Goal: Answer question/provide support: Share knowledge or assist other users

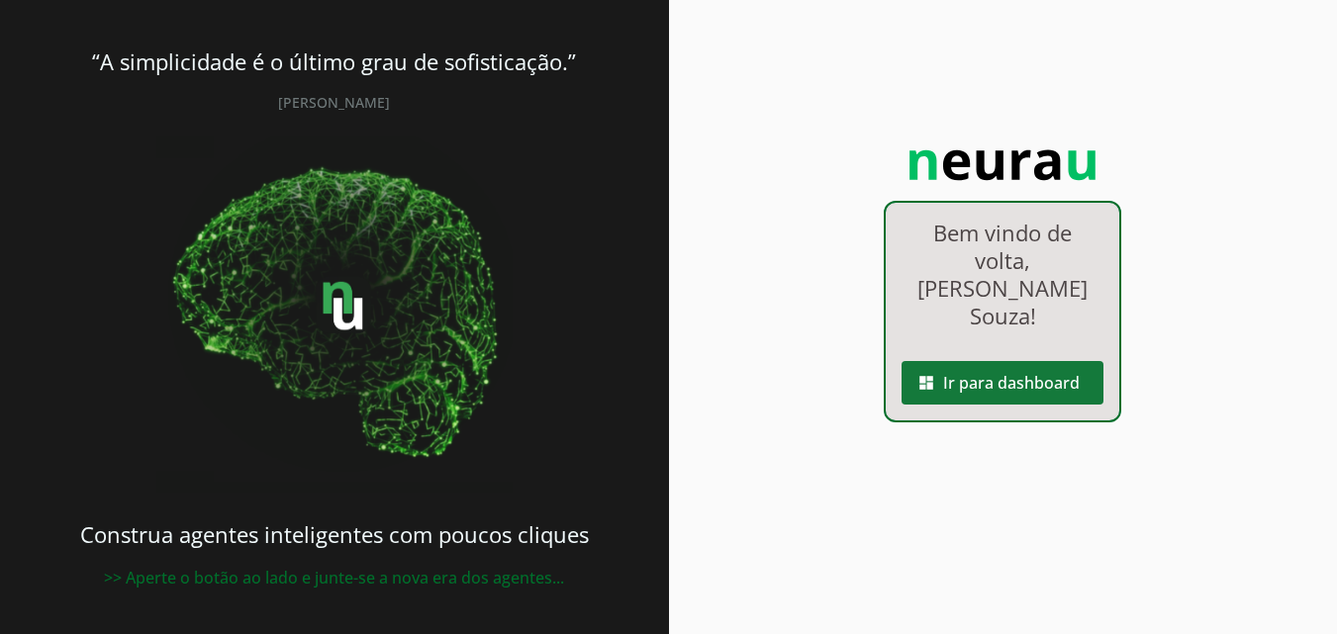
click at [961, 359] on span at bounding box center [1003, 383] width 202 height 48
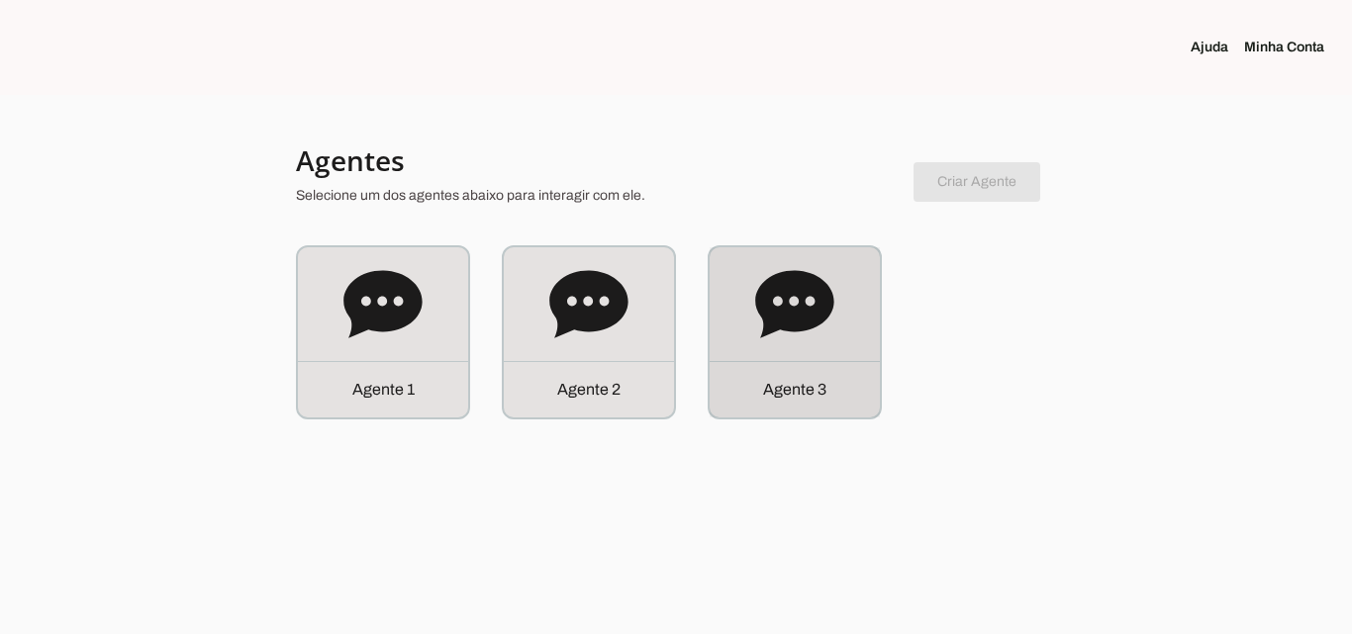
click at [819, 327] on icon at bounding box center [794, 304] width 79 height 79
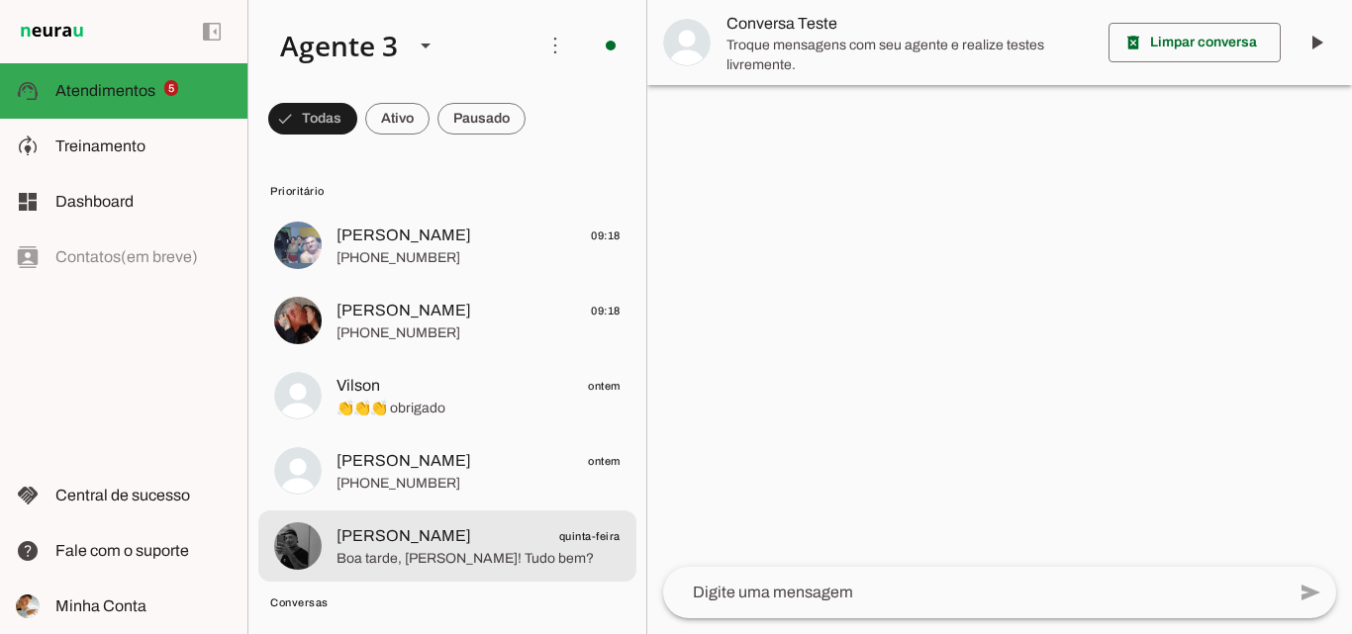
click at [533, 559] on span "Boa tarde, Pablo! Tudo bem?" at bounding box center [478, 559] width 284 height 20
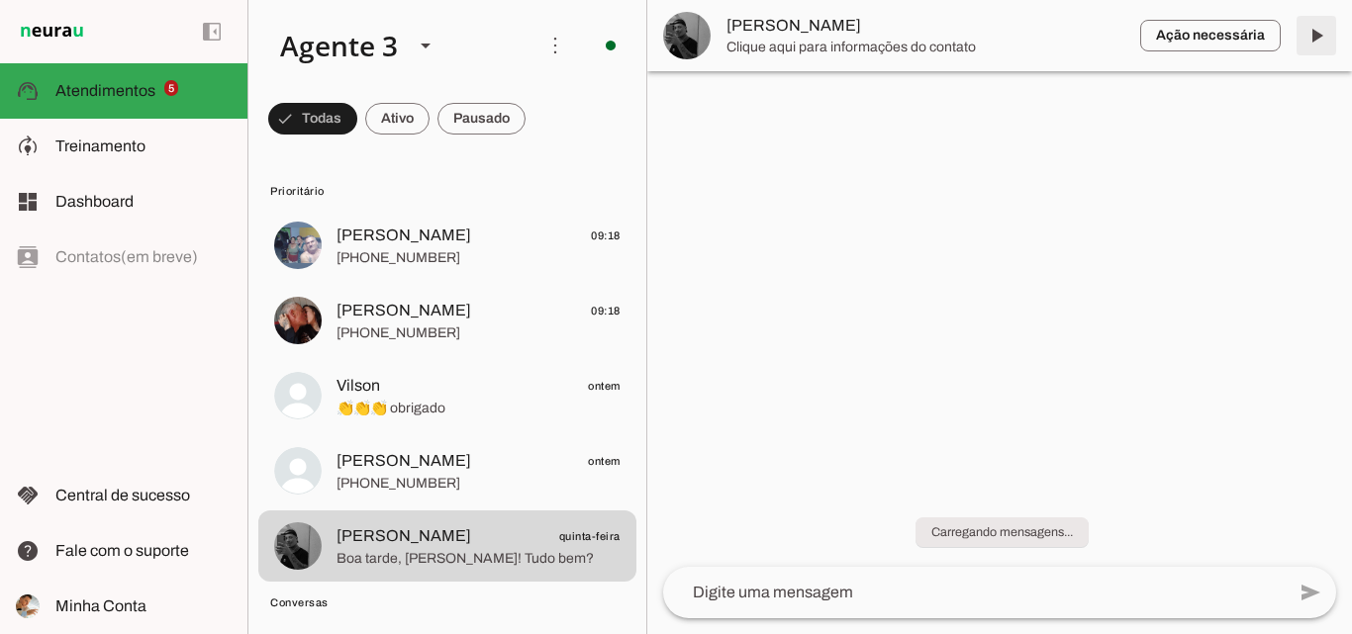
click at [1318, 30] on span at bounding box center [1317, 36] width 48 height 48
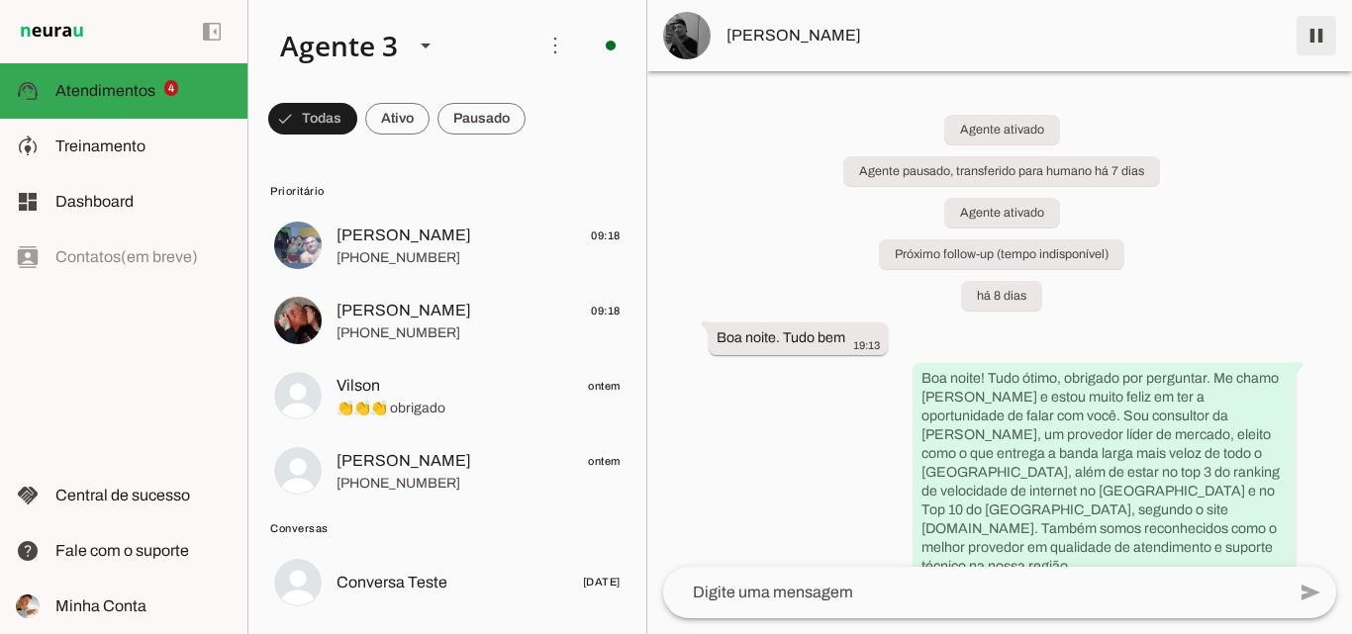
click at [1306, 31] on span at bounding box center [1317, 36] width 48 height 48
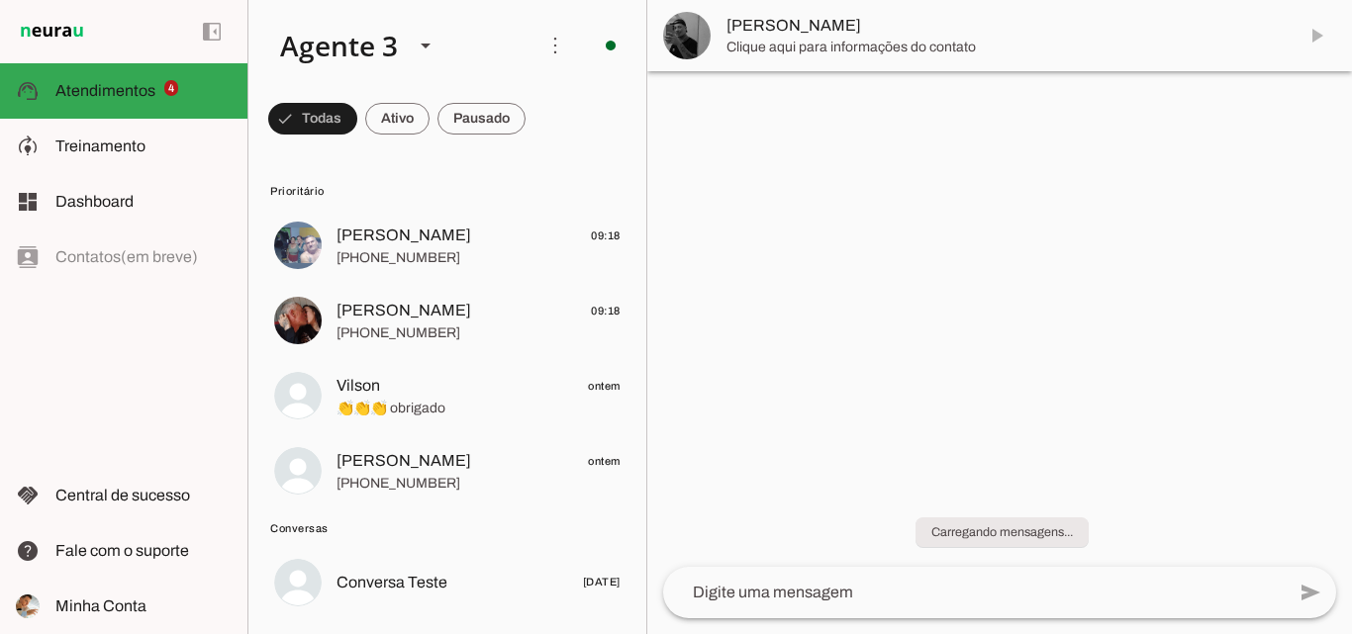
click at [432, 463] on span "[PERSON_NAME]" at bounding box center [403, 461] width 135 height 24
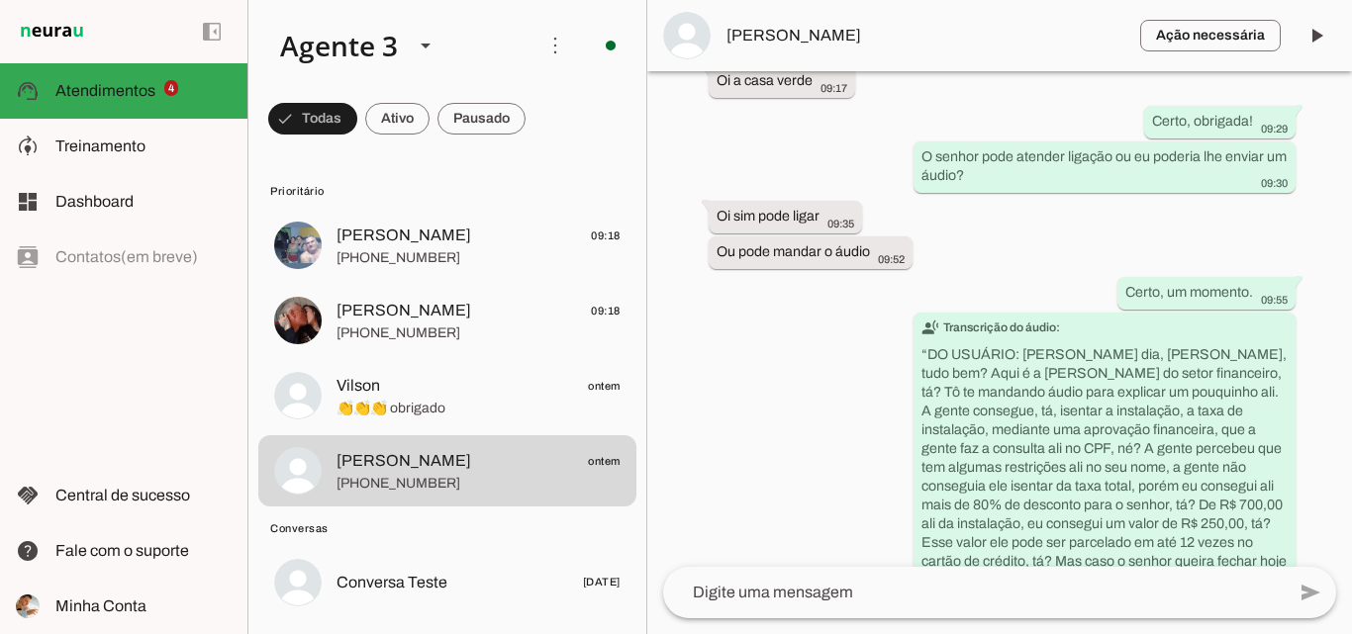
scroll to position [7606, 0]
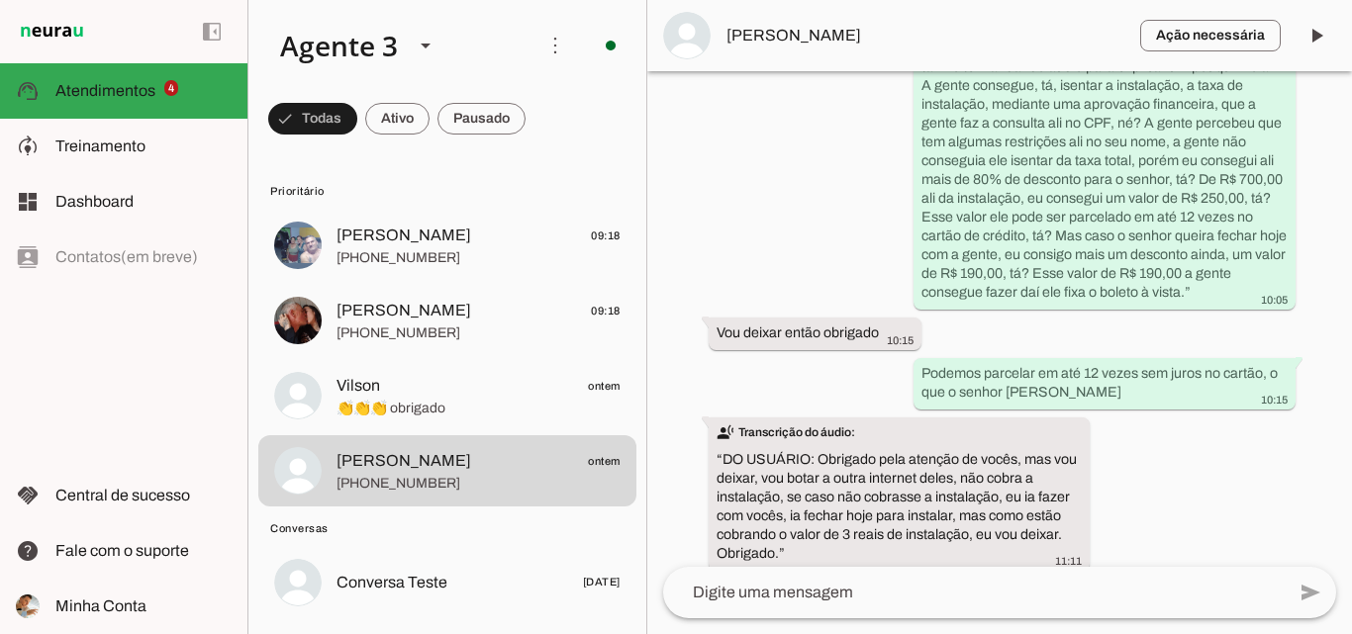
click at [936, 32] on span "[PERSON_NAME]" at bounding box center [925, 36] width 398 height 24
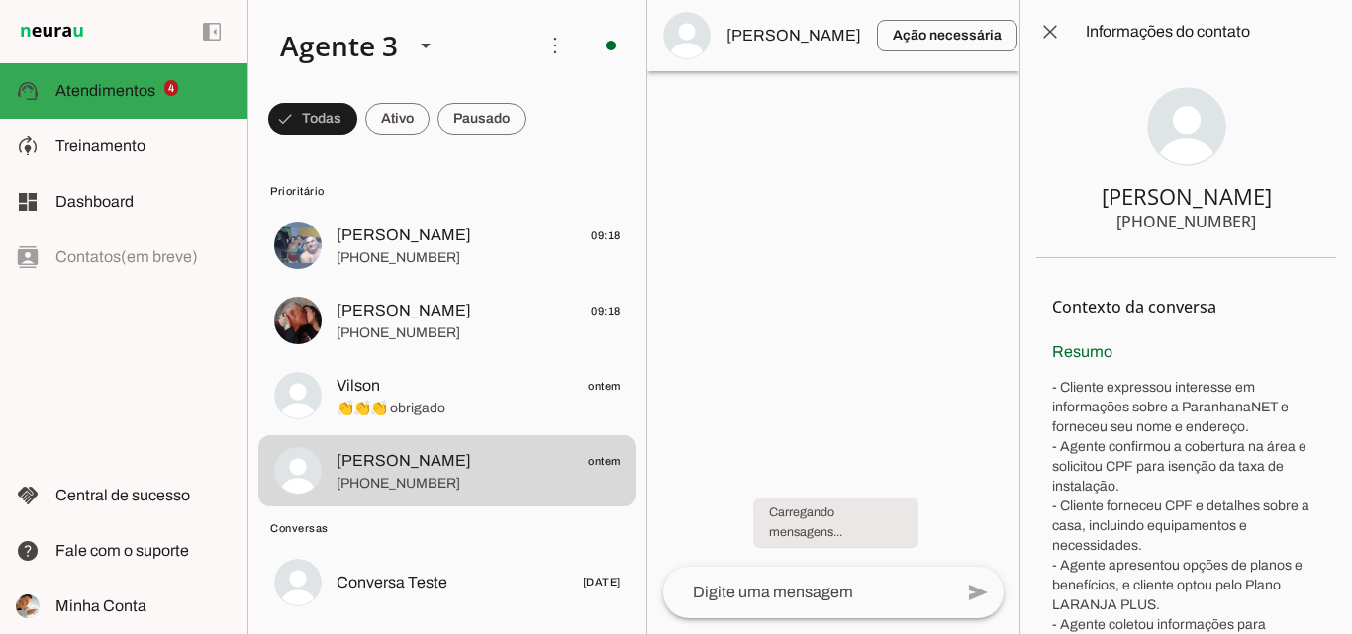
click at [1029, 40] on span at bounding box center [1053, 36] width 48 height 48
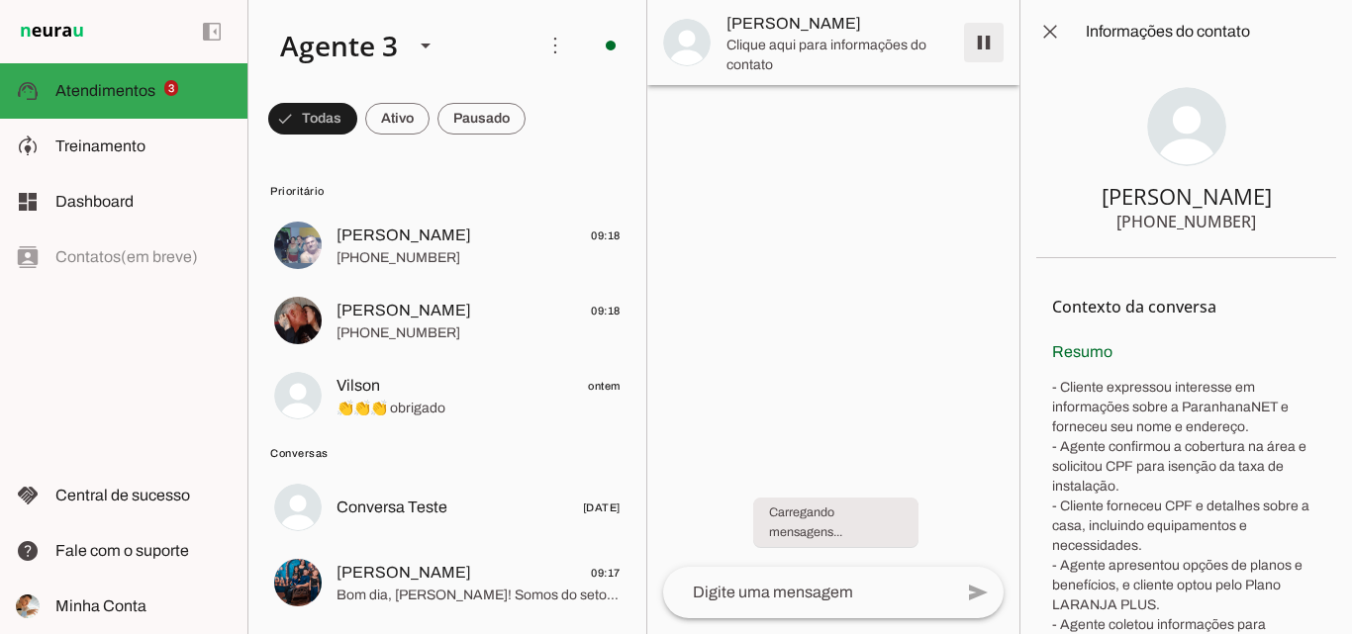
click at [980, 45] on span at bounding box center [984, 43] width 48 height 48
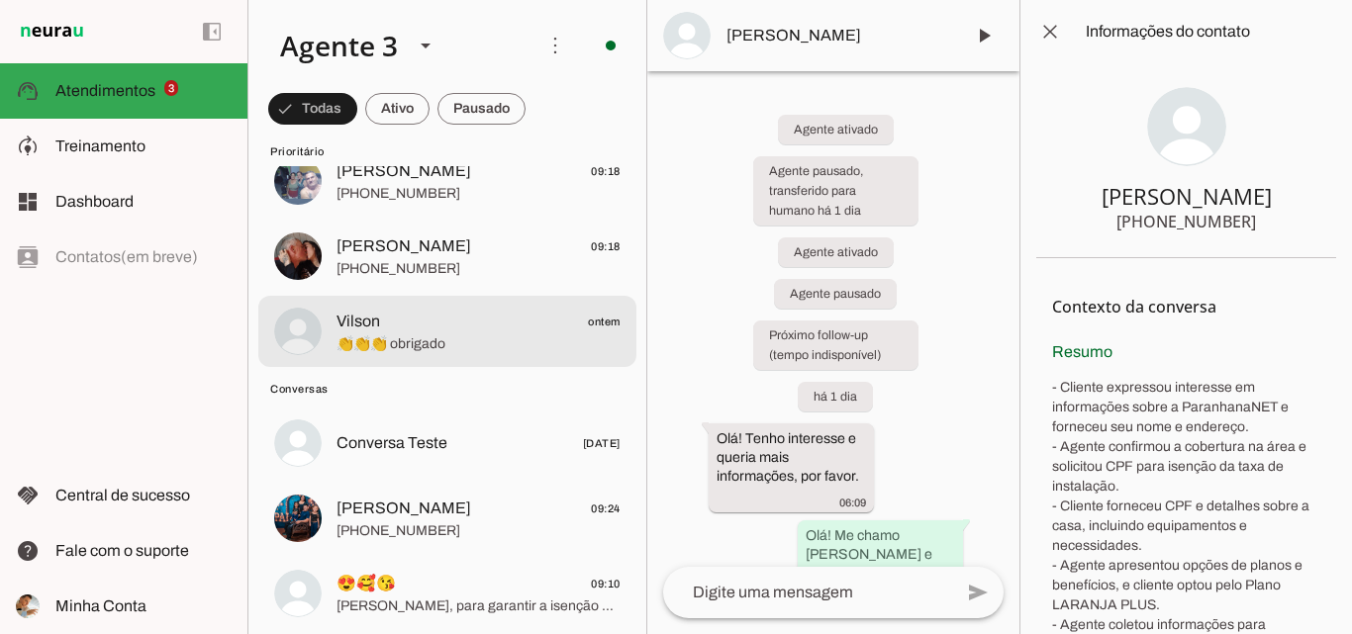
scroll to position [99, 0]
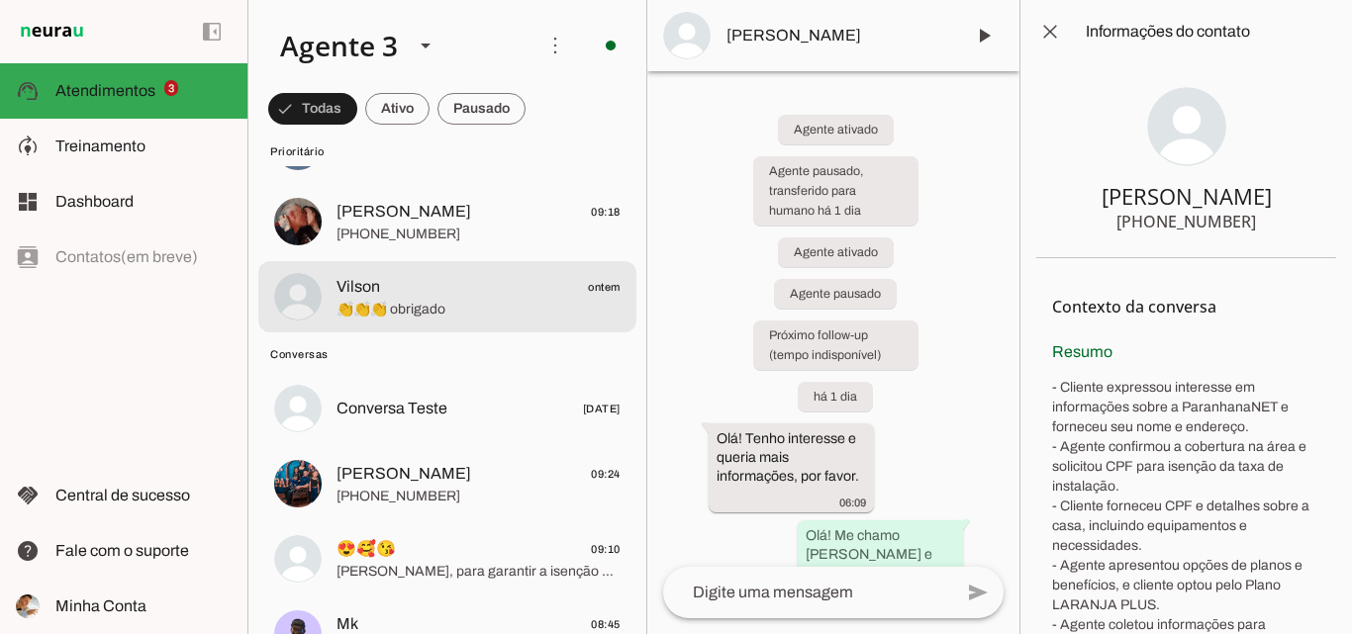
click at [515, 317] on span "👏👏👏 obrigado" at bounding box center [478, 310] width 284 height 20
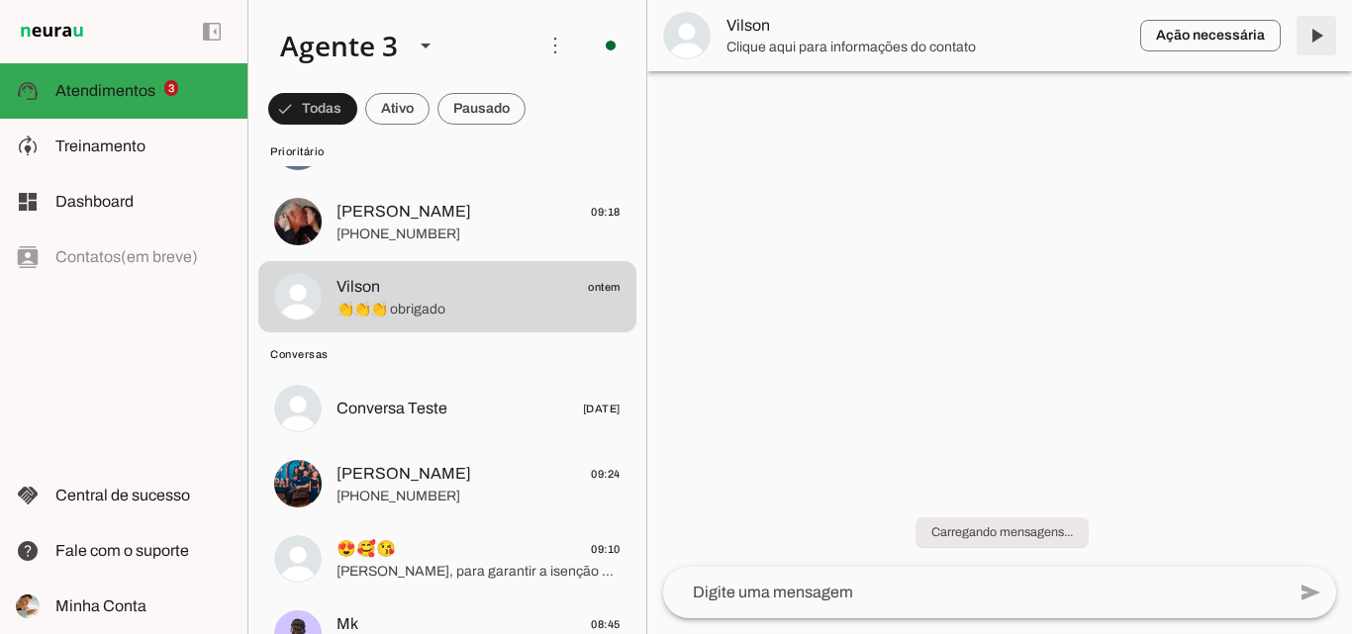
click at [1314, 40] on span at bounding box center [1317, 36] width 48 height 48
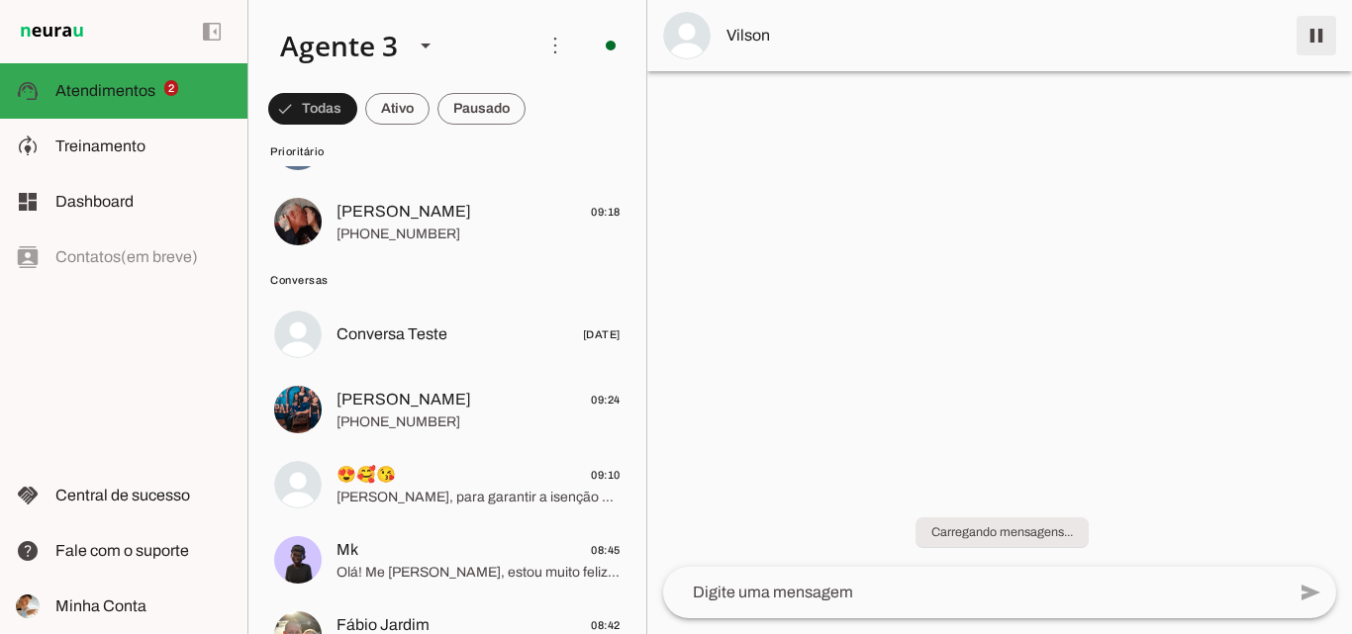
click at [1311, 30] on span at bounding box center [1317, 36] width 48 height 48
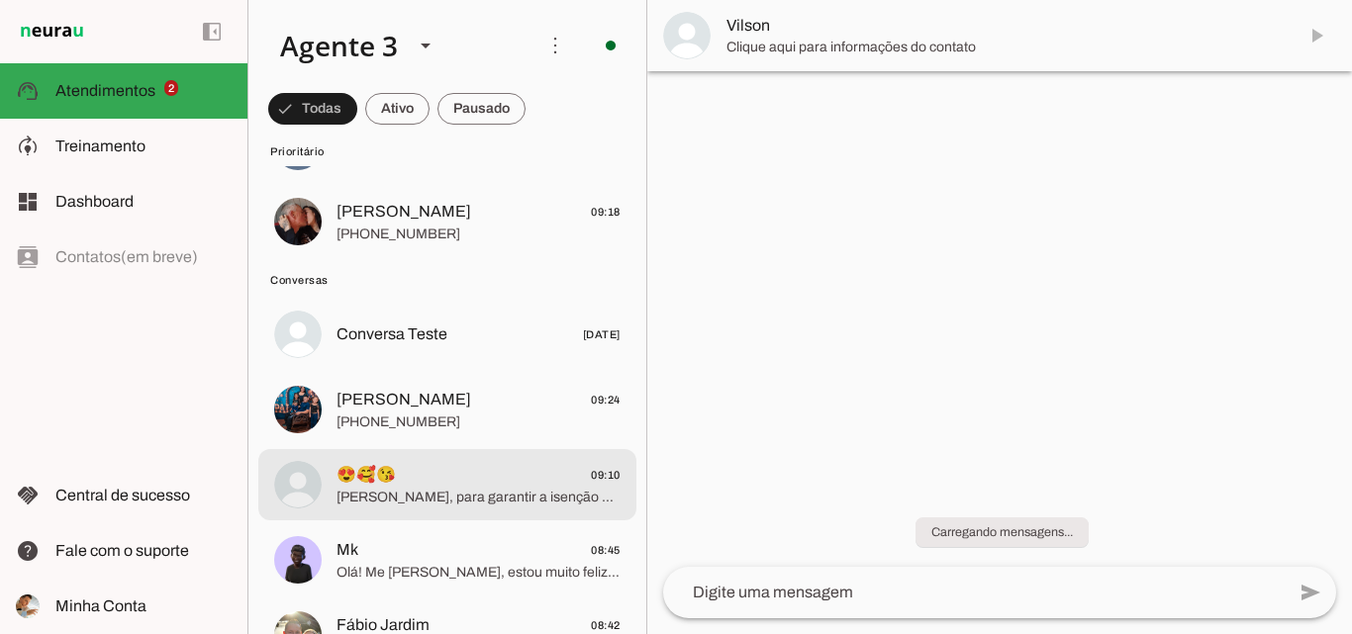
click at [515, 489] on span "[PERSON_NAME], para garantir a isenção da taxa de instalação, precisamos do seu…" at bounding box center [478, 498] width 284 height 20
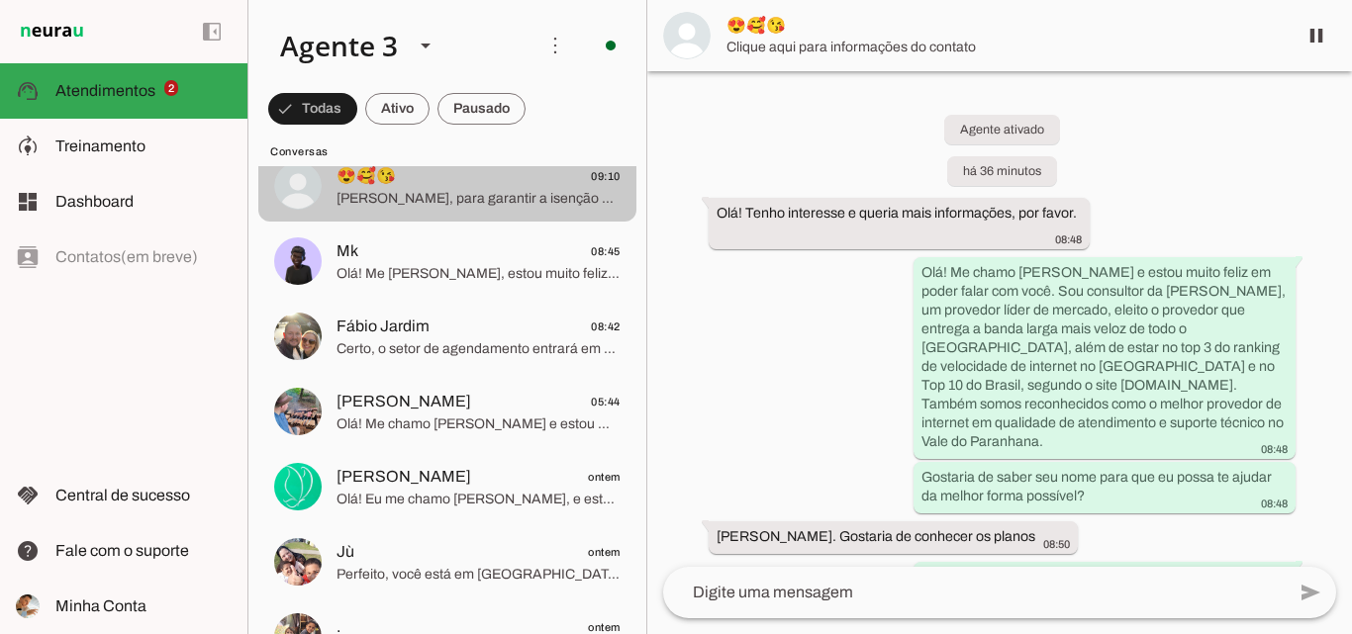
scroll to position [362, 0]
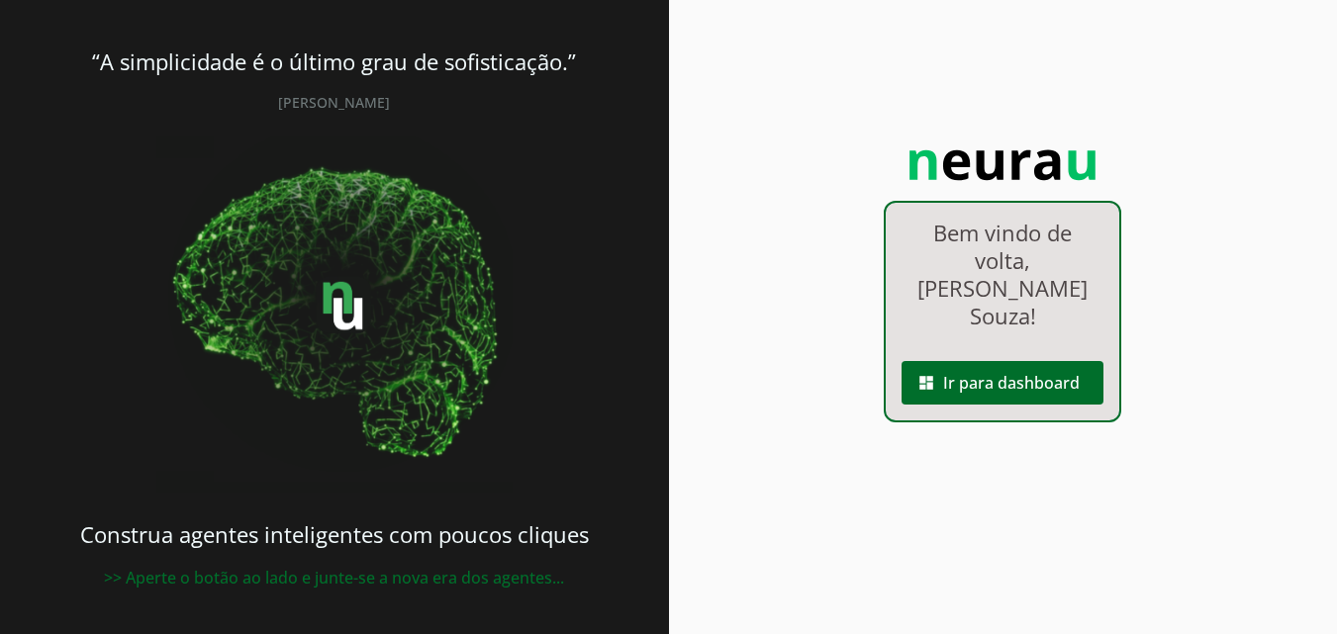
click at [1036, 362] on span at bounding box center [1003, 383] width 202 height 48
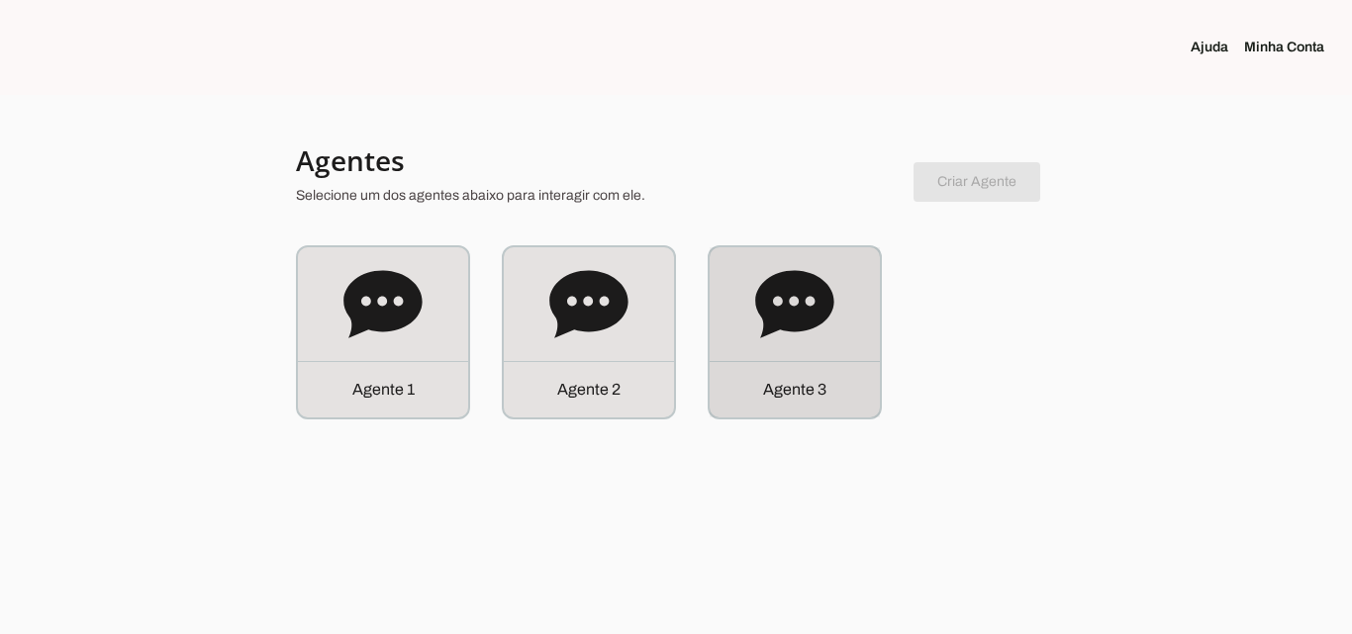
click at [851, 345] on div "Agente 3" at bounding box center [795, 332] width 170 height 170
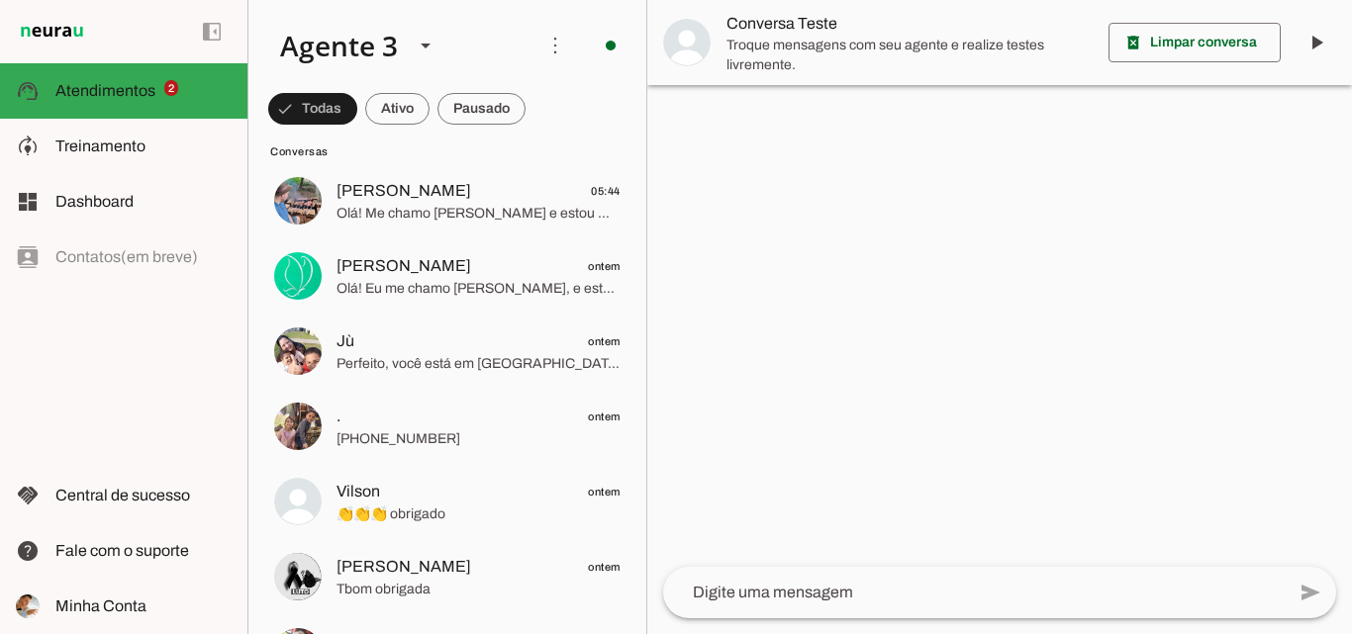
scroll to position [594, 0]
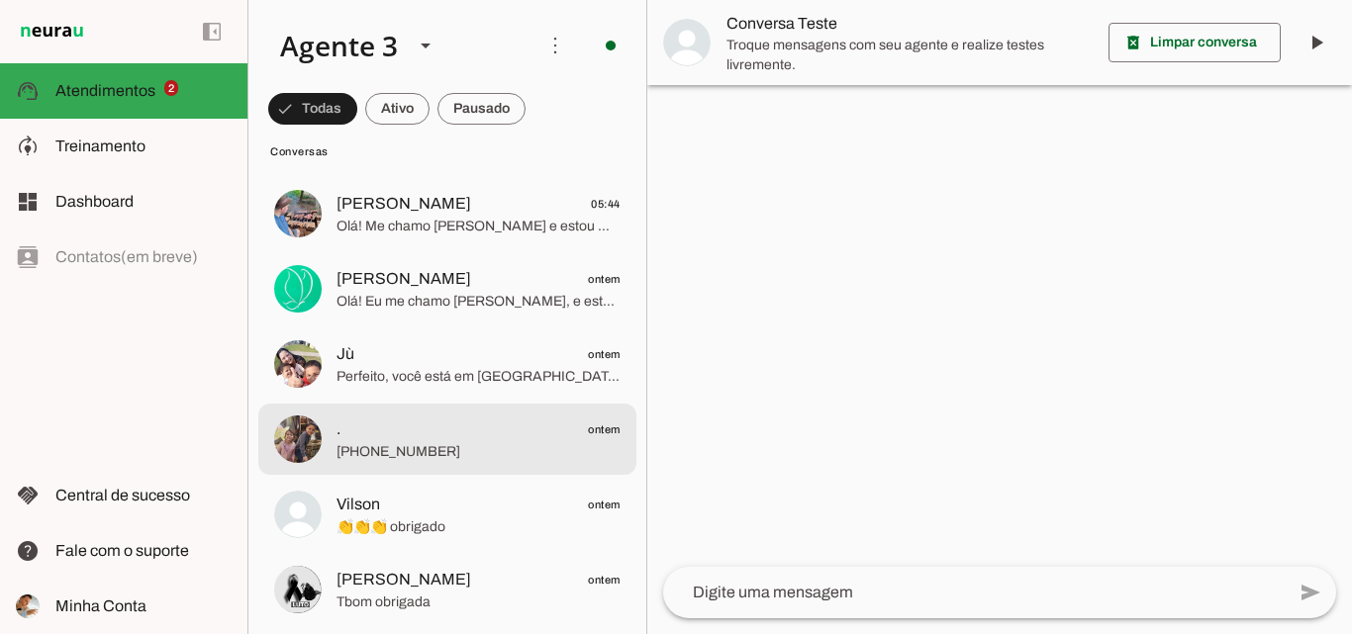
click at [465, 428] on span ". ontem" at bounding box center [478, 430] width 284 height 25
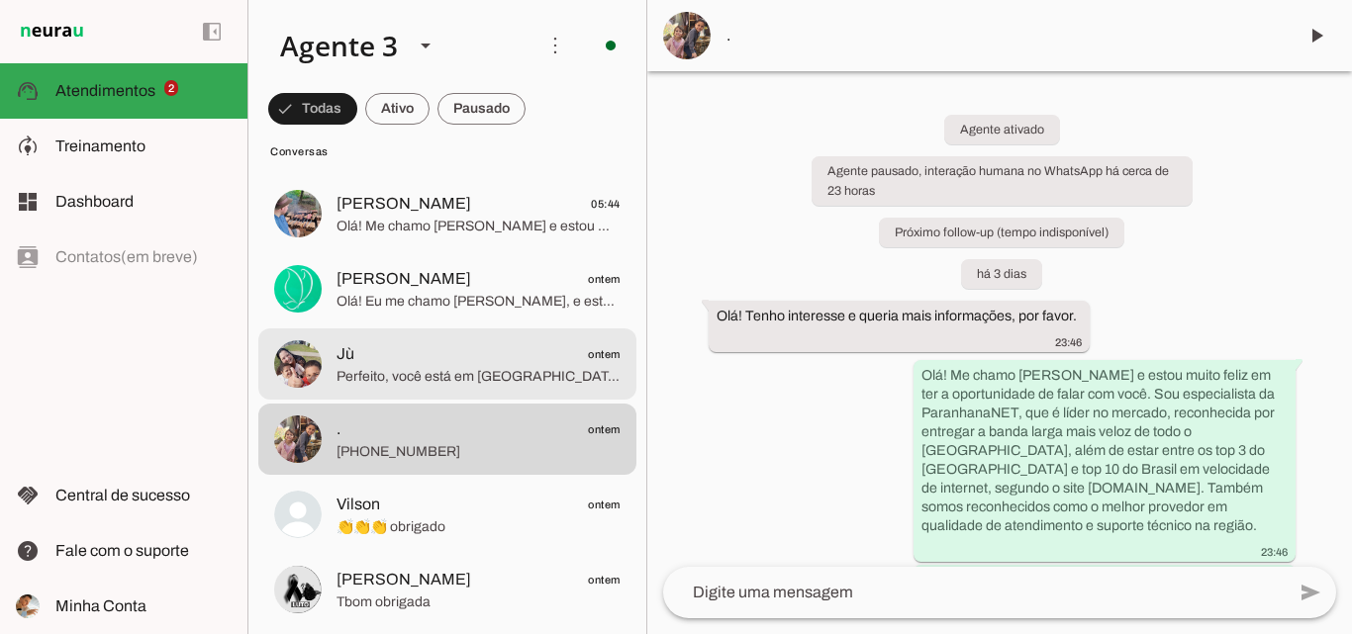
click at [459, 375] on span "Perfeito, você está em [GEOGRAPHIC_DATA], [GEOGRAPHIC_DATA]. Agora, por favor, …" at bounding box center [478, 377] width 284 height 20
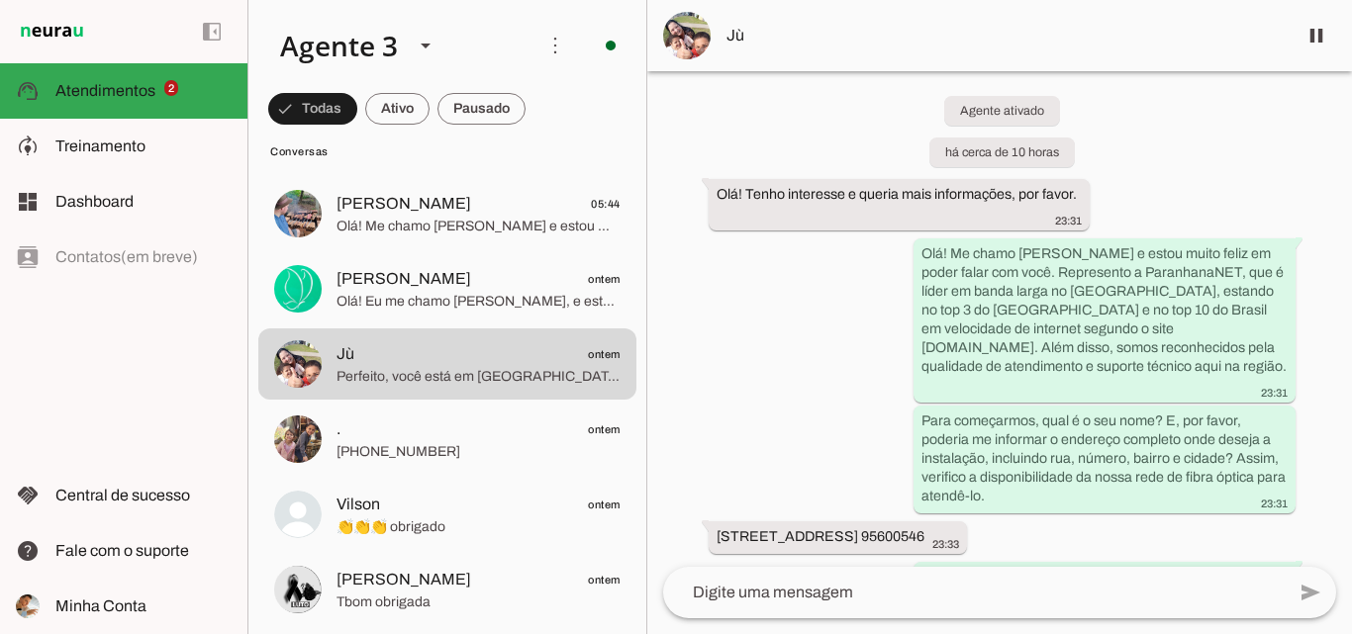
scroll to position [38, 0]
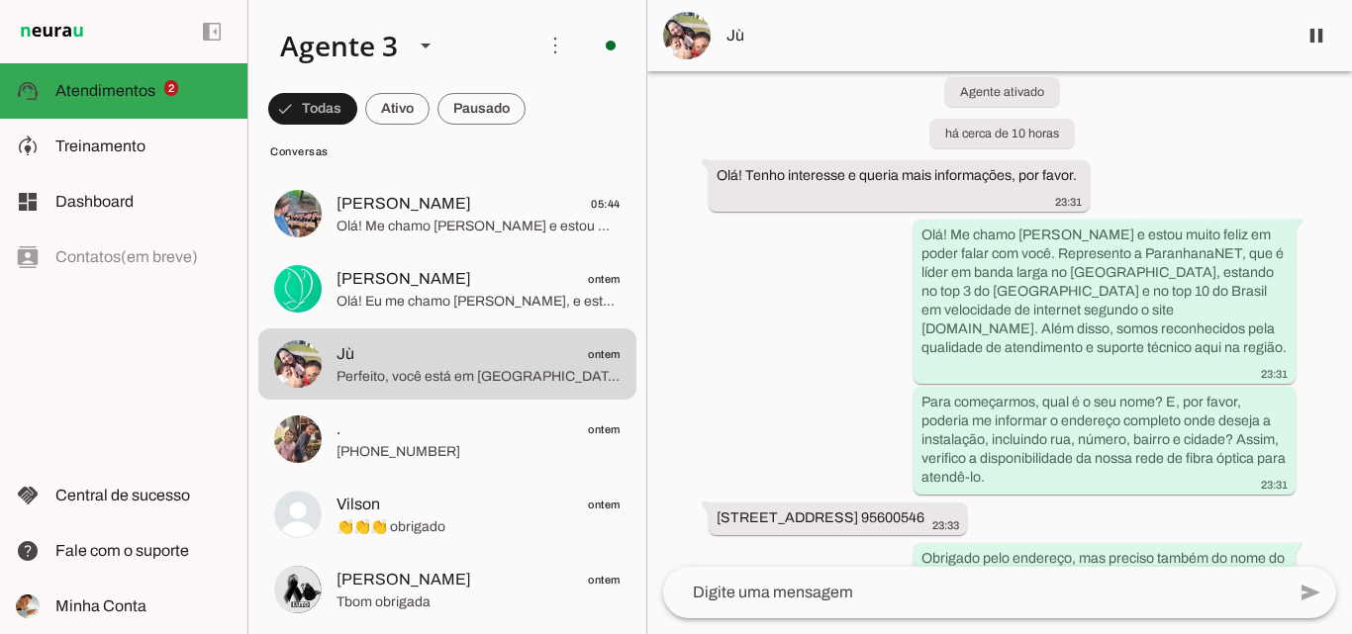
click at [921, 65] on md-item "Jù" at bounding box center [999, 35] width 705 height 71
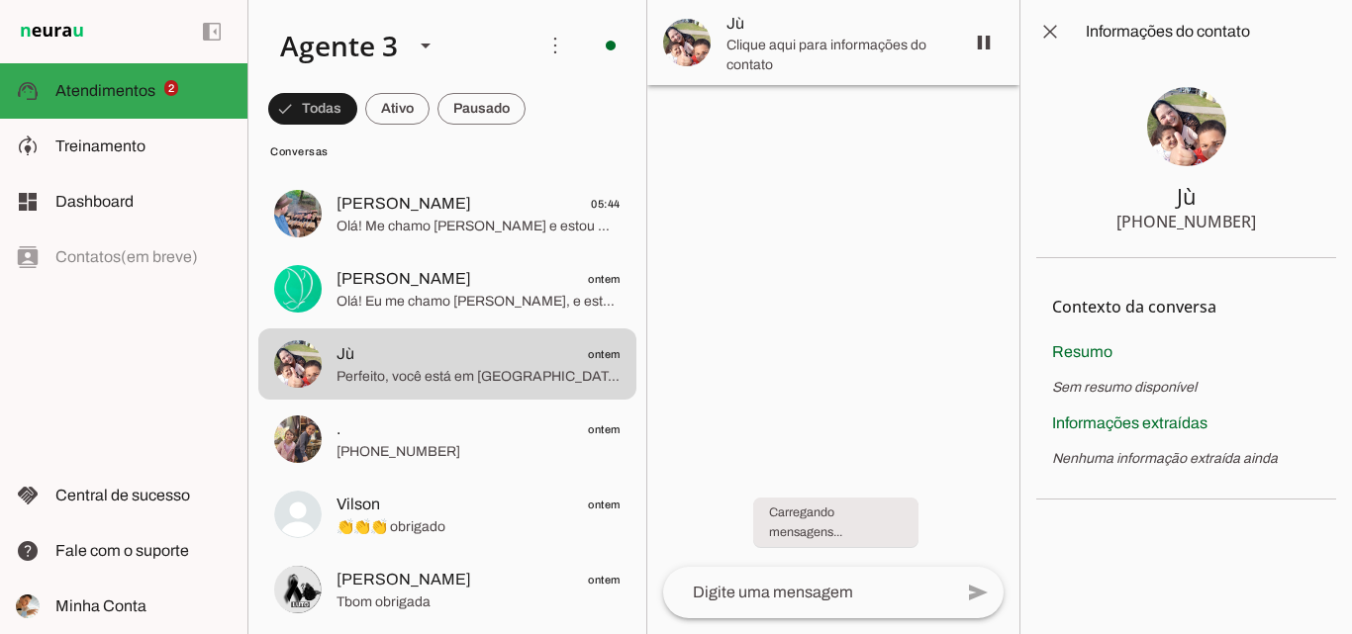
drag, startPoint x: 1157, startPoint y: 223, endPoint x: 1256, endPoint y: 227, distance: 99.0
click at [1256, 227] on section "Jù [PHONE_NUMBER]" at bounding box center [1186, 160] width 300 height 195
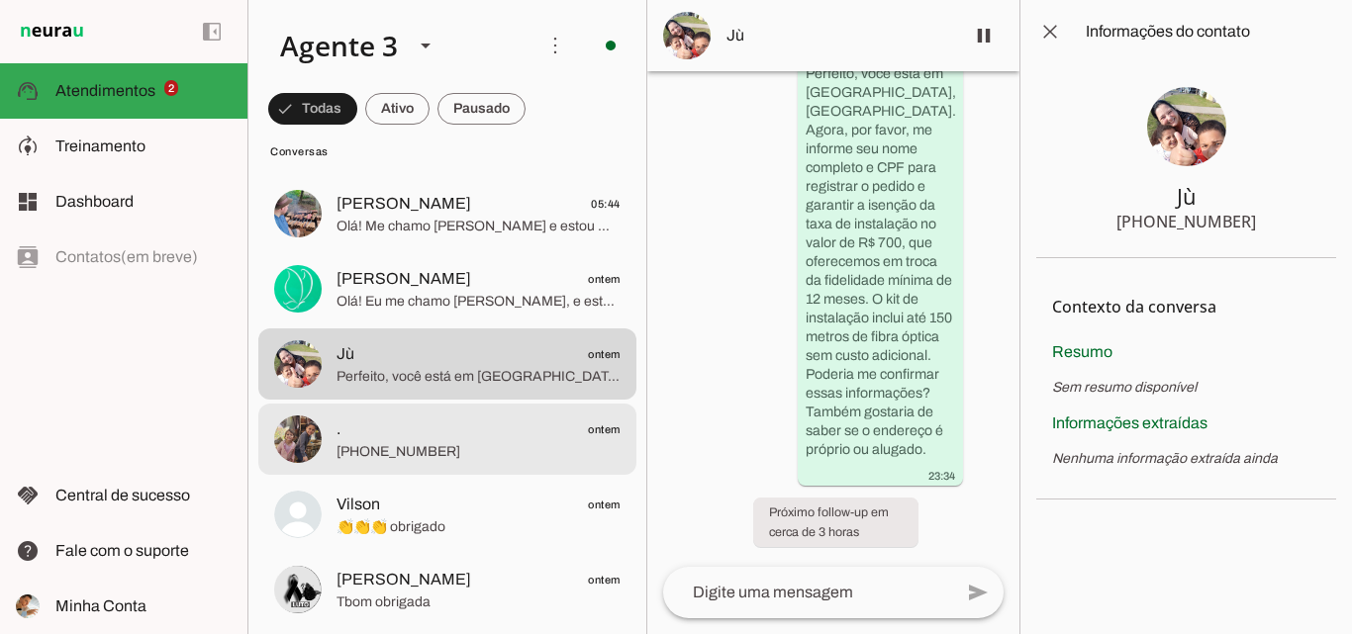
scroll to position [495, 0]
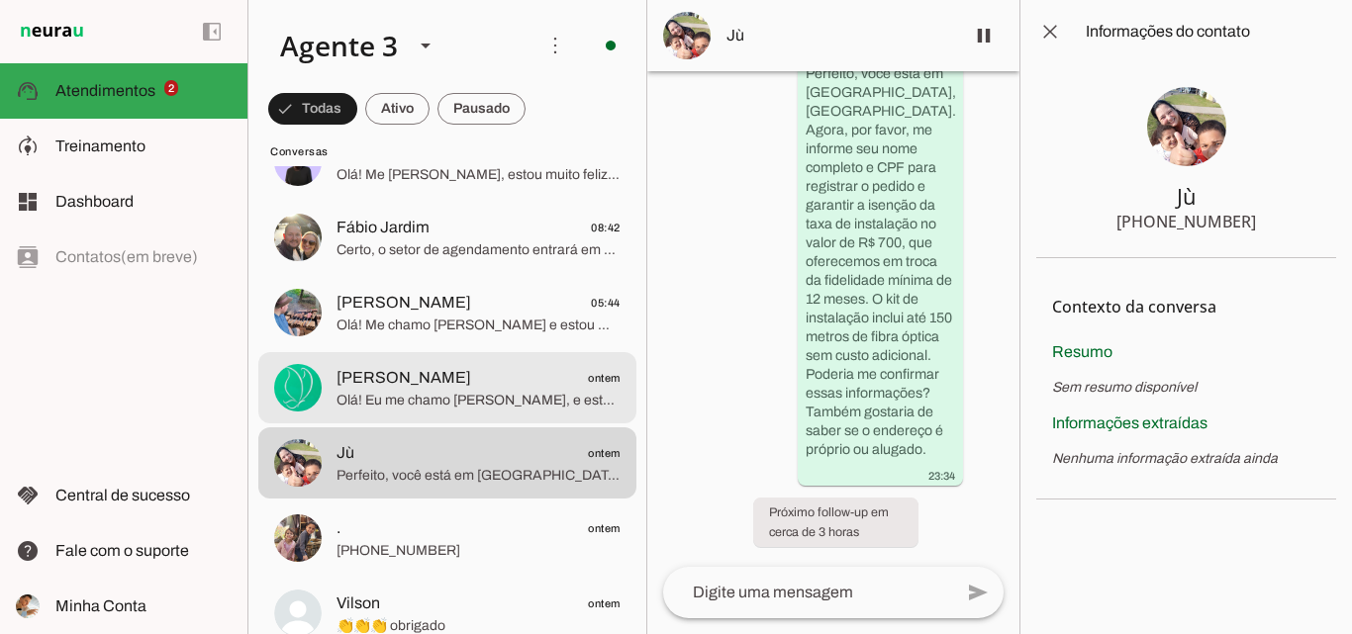
click at [477, 388] on span "[PERSON_NAME] ontem" at bounding box center [478, 378] width 284 height 25
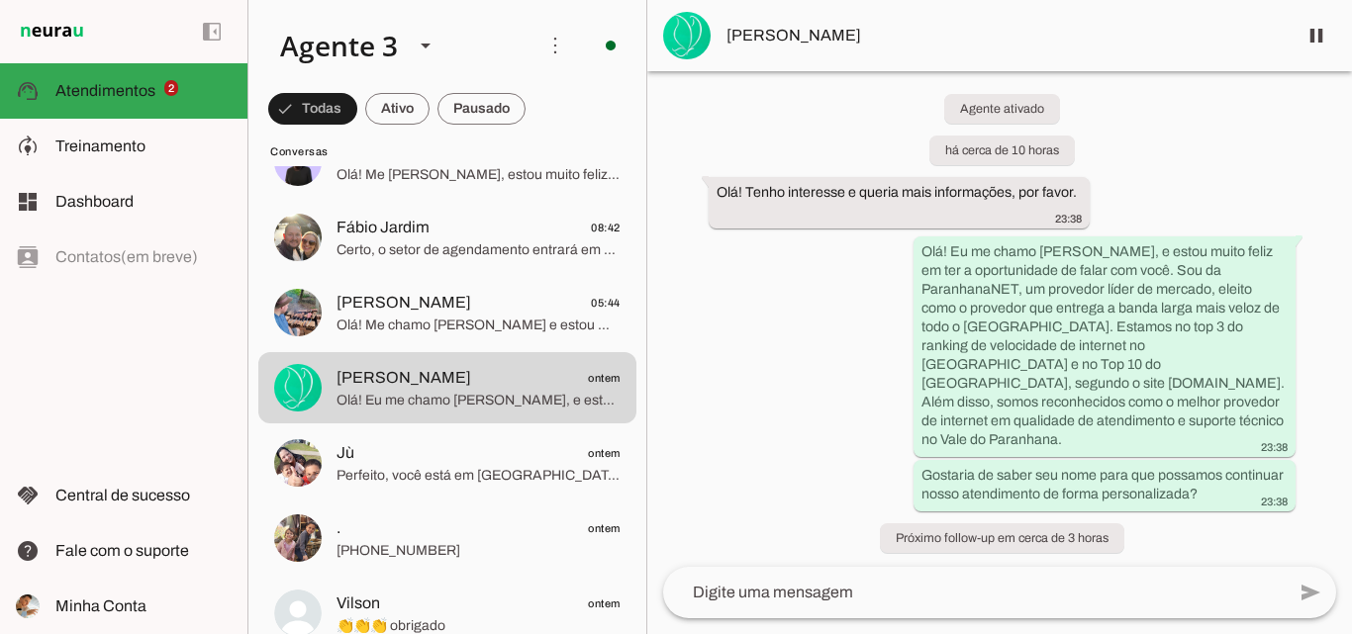
scroll to position [27, 0]
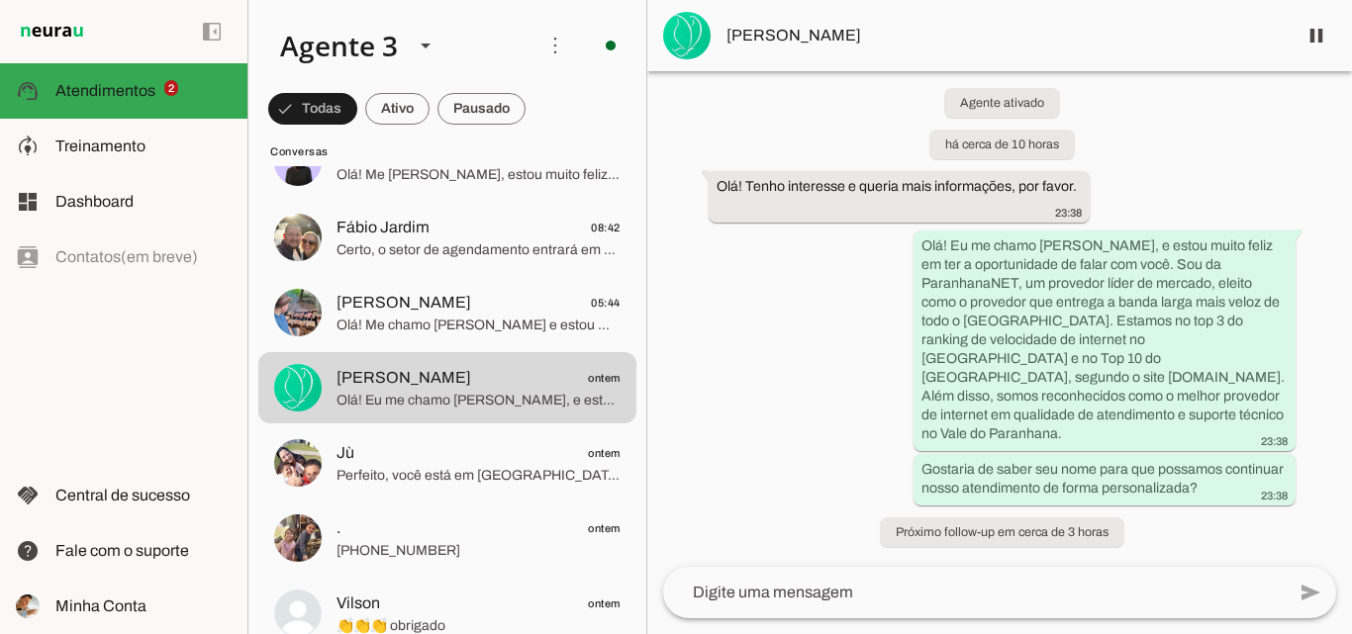
click at [885, 30] on span "[PERSON_NAME]" at bounding box center [1003, 36] width 554 height 24
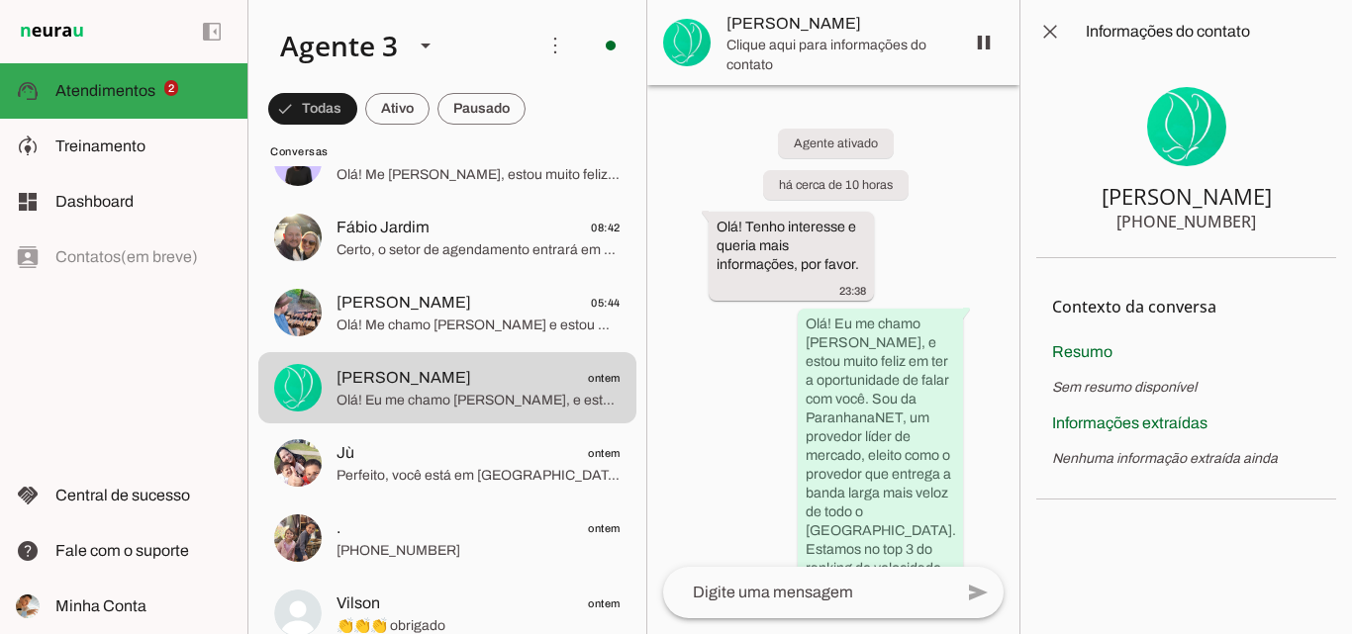
drag, startPoint x: 1173, startPoint y: 222, endPoint x: 1282, endPoint y: 223, distance: 108.9
click at [1282, 223] on section "[PERSON_NAME] [PHONE_NUMBER]" at bounding box center [1186, 160] width 300 height 195
drag, startPoint x: 1160, startPoint y: 222, endPoint x: 1293, endPoint y: 227, distance: 132.7
click at [1293, 227] on section "[PERSON_NAME] [PHONE_NUMBER]" at bounding box center [1186, 160] width 300 height 195
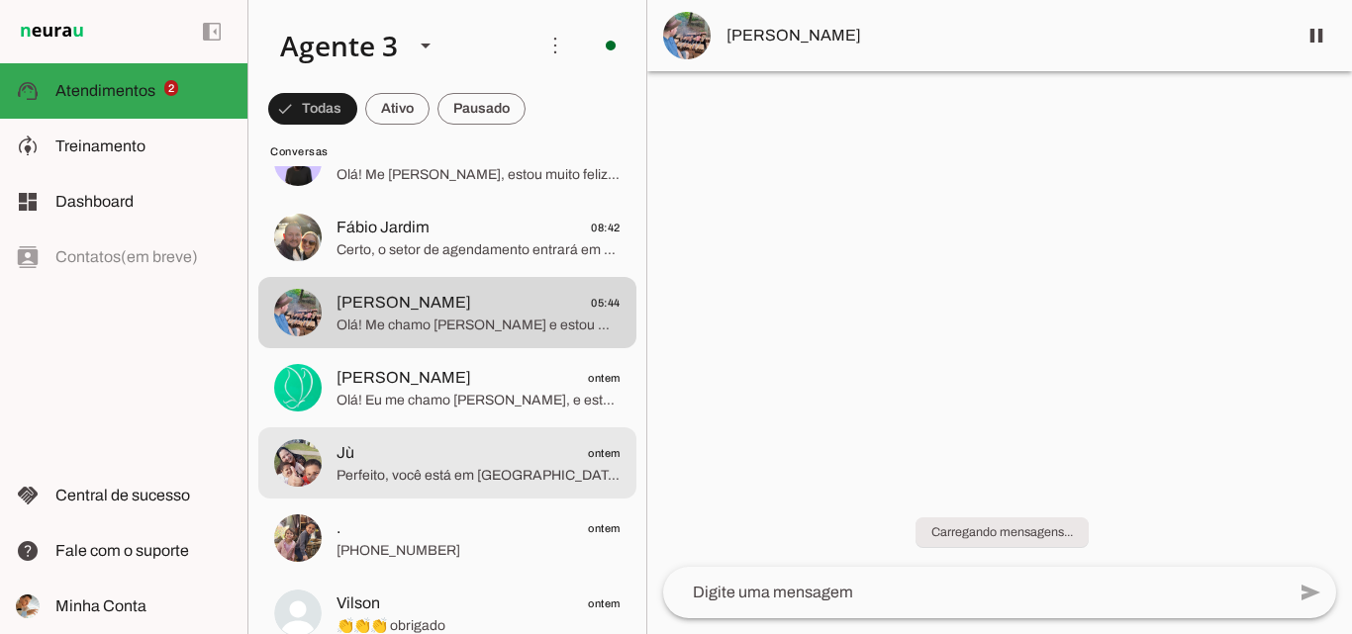
scroll to position [396, 0]
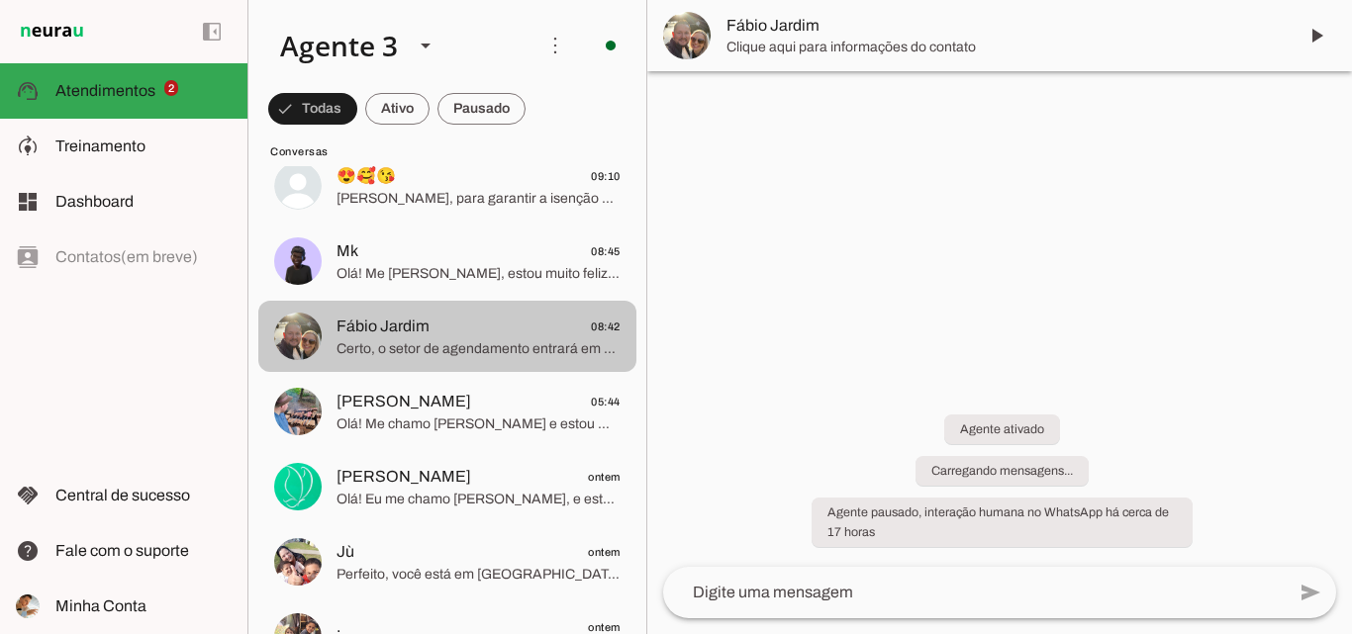
scroll to position [198, 0]
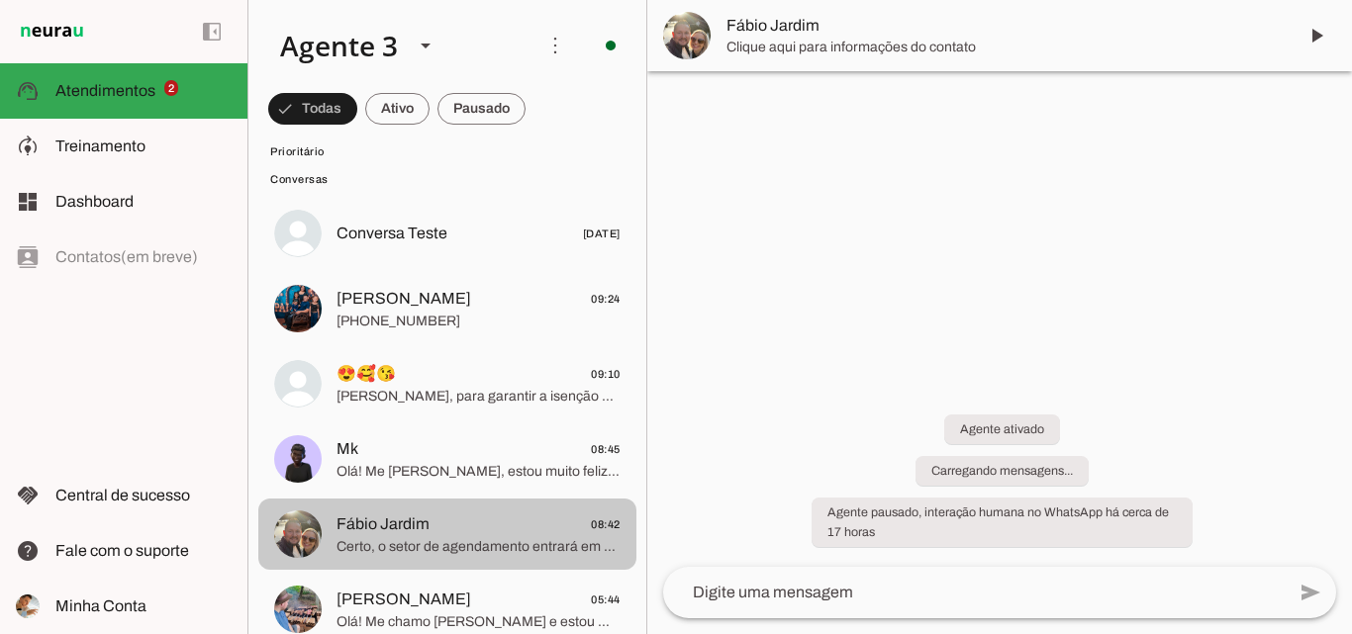
click at [504, 471] on span "Olá! Me [PERSON_NAME], estou muito feliz em falar com você. Sou da ParanhanaNET…" at bounding box center [478, 472] width 284 height 20
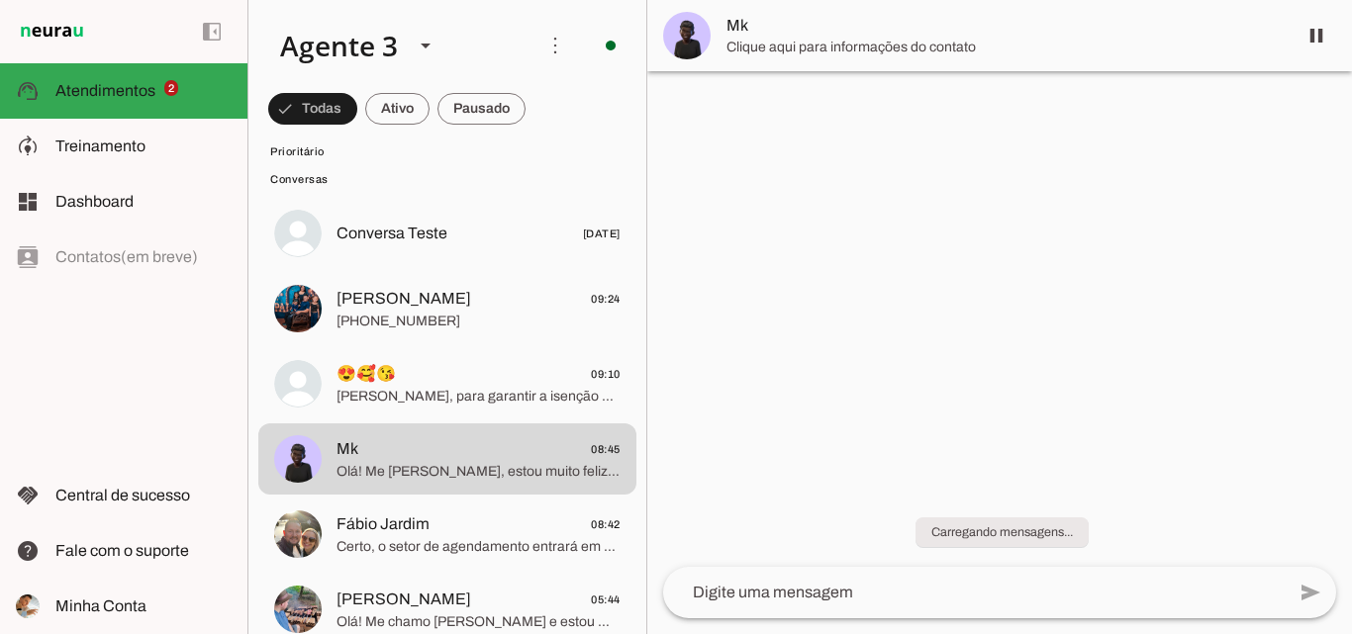
click at [782, 25] on span "Mk" at bounding box center [1003, 26] width 554 height 24
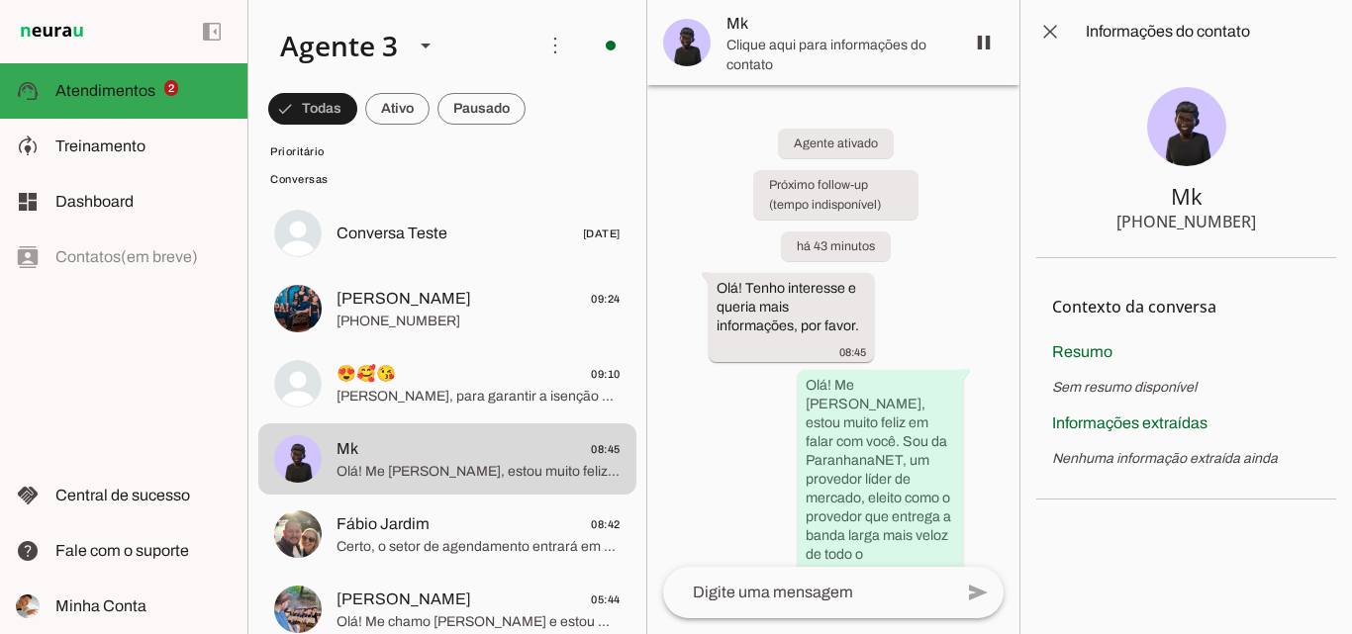
drag, startPoint x: 1230, startPoint y: 216, endPoint x: 1274, endPoint y: 215, distance: 43.6
click at [1274, 215] on section "Mk [PHONE_NUMBER]" at bounding box center [1186, 160] width 300 height 195
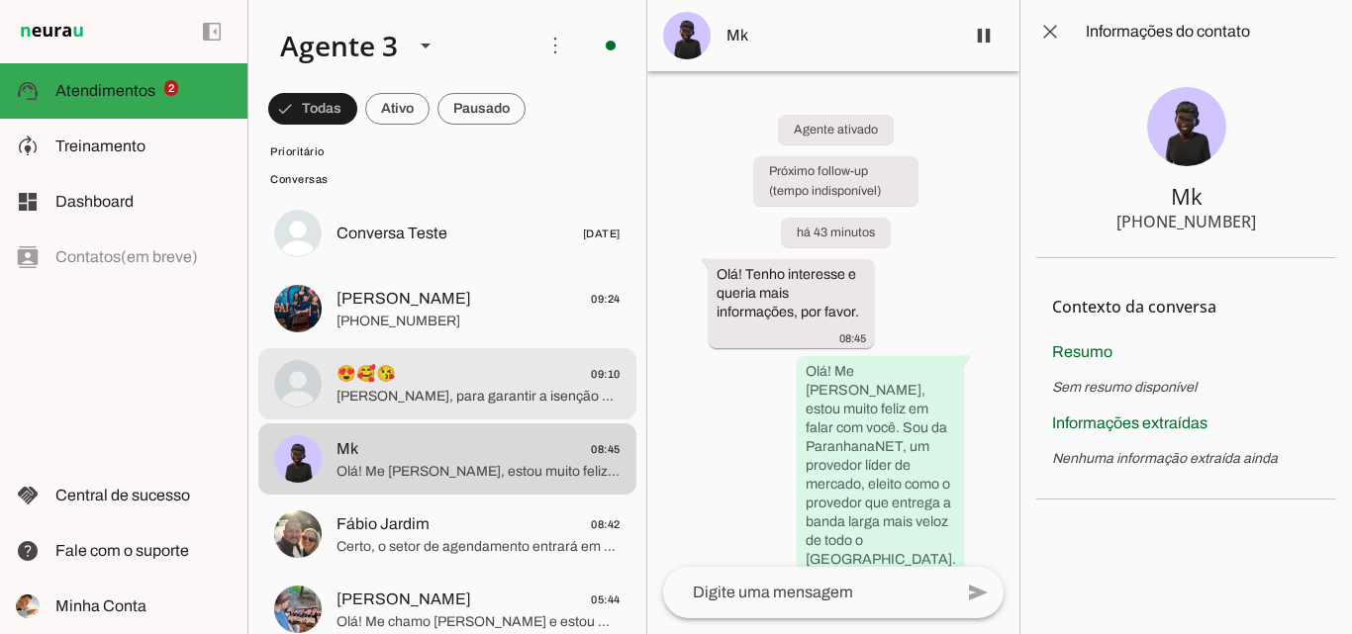
click at [443, 387] on span "[PERSON_NAME], para garantir a isenção da taxa de instalação, precisamos do seu…" at bounding box center [478, 397] width 284 height 20
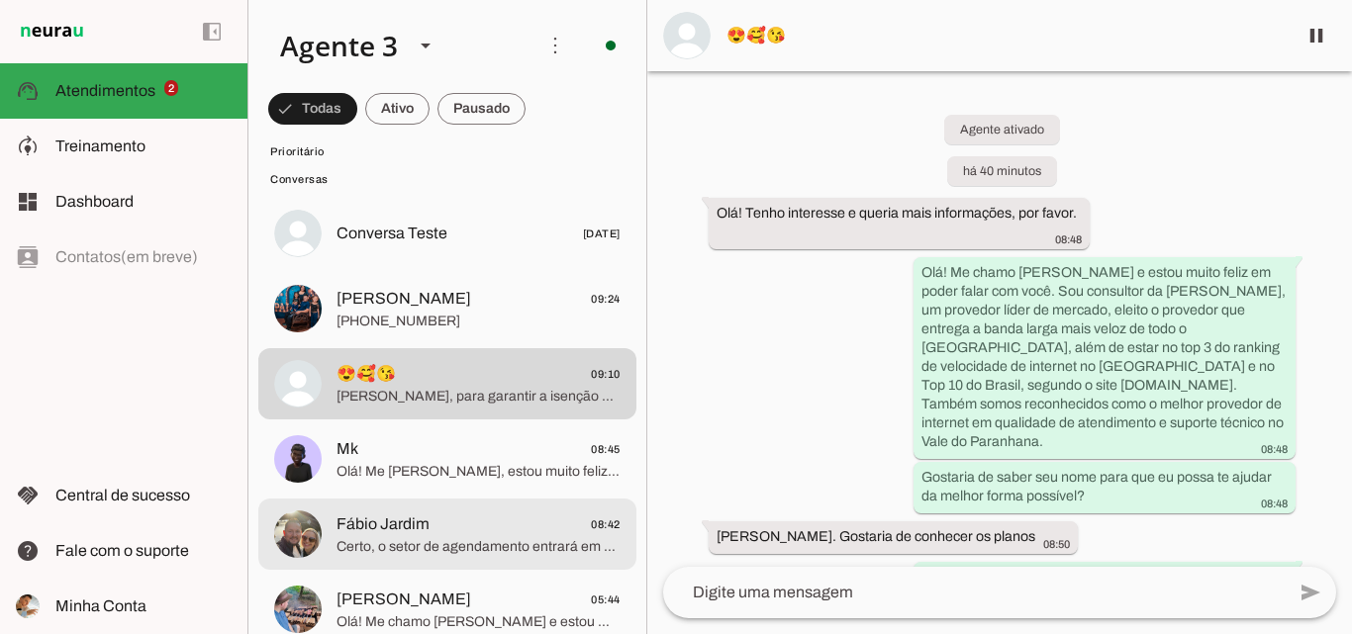
click at [409, 527] on span "Fábio Jardim" at bounding box center [382, 525] width 93 height 24
